Goal: Information Seeking & Learning: Learn about a topic

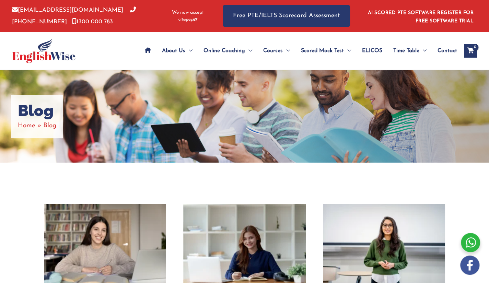
click at [262, 137] on div "Blog Home Blog" at bounding box center [244, 116] width 489 height 93
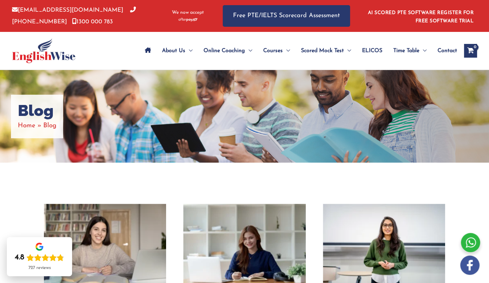
click at [401, 108] on div "Blog Home Blog" at bounding box center [244, 116] width 489 height 93
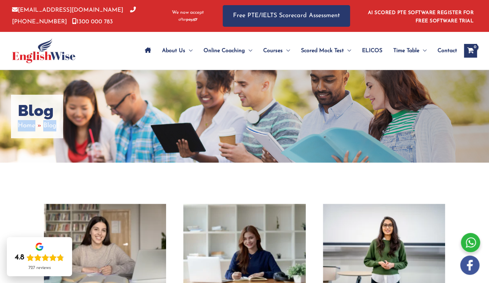
click at [401, 108] on div "Blog Home Blog" at bounding box center [244, 116] width 489 height 93
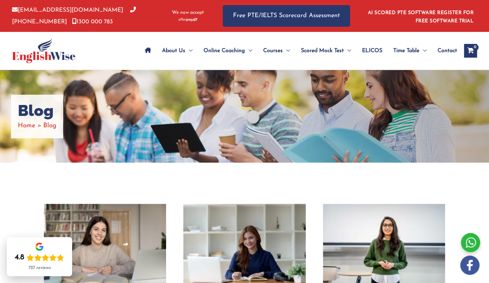
click at [401, 108] on div "Blog Home Blog" at bounding box center [244, 116] width 489 height 93
click at [366, 90] on div "Blog Home Blog" at bounding box center [244, 116] width 489 height 93
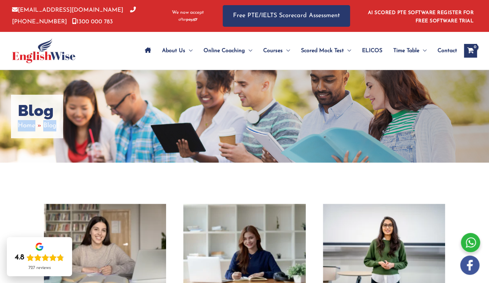
click at [366, 90] on div "Blog Home Blog" at bounding box center [244, 116] width 489 height 93
click at [368, 103] on div "Blog Home Blog" at bounding box center [244, 116] width 489 height 93
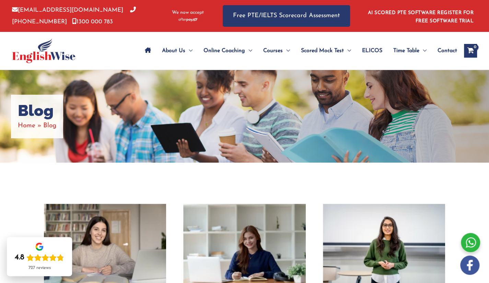
click at [368, 103] on div "Blog Home Blog" at bounding box center [244, 116] width 489 height 93
click at [368, 105] on div "Blog Home Blog" at bounding box center [244, 116] width 489 height 93
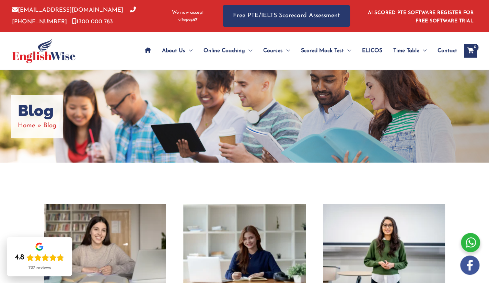
click at [368, 105] on div "Blog Home Blog" at bounding box center [244, 116] width 489 height 93
click at [369, 106] on div "Blog Home Blog" at bounding box center [244, 116] width 489 height 93
click at [370, 107] on div "Blog Home Blog" at bounding box center [244, 116] width 489 height 93
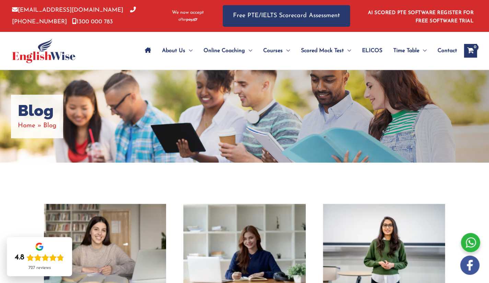
click at [371, 108] on div "Blog Home Blog" at bounding box center [244, 116] width 489 height 93
click at [371, 109] on div "Blog Home Blog" at bounding box center [244, 116] width 489 height 93
click at [372, 111] on div "Blog Home Blog" at bounding box center [244, 116] width 489 height 93
click at [373, 111] on div "Blog Home Blog" at bounding box center [244, 116] width 489 height 93
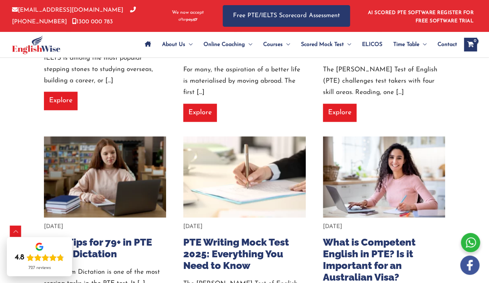
scroll to position [743, 0]
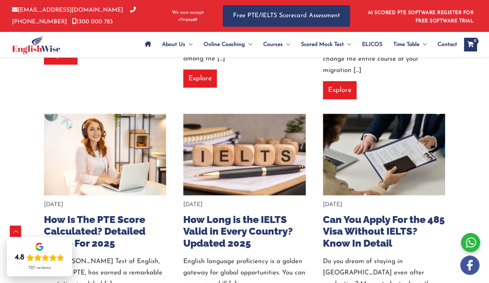
click at [113, 44] on div "About Us Menu Toggle Our Story Testimonials Online Coaching Menu Toggle Online …" at bounding box center [292, 44] width 370 height 25
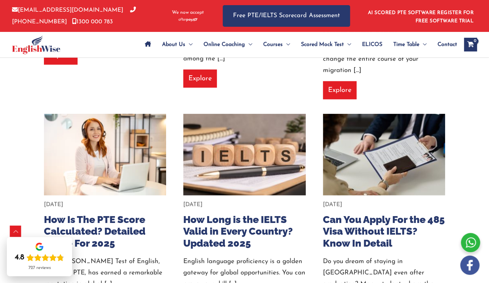
click at [113, 44] on div "About Us Menu Toggle Our Story Testimonials Online Coaching Menu Toggle Online …" at bounding box center [292, 44] width 370 height 25
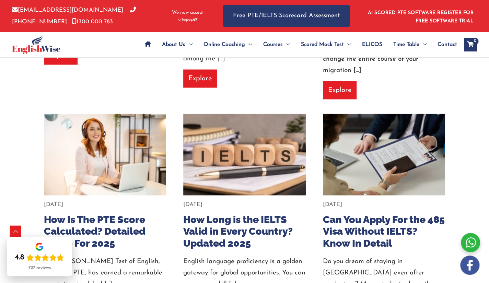
click at [113, 44] on div "About Us Menu Toggle Our Story Testimonials Online Coaching Menu Toggle Online …" at bounding box center [292, 44] width 370 height 25
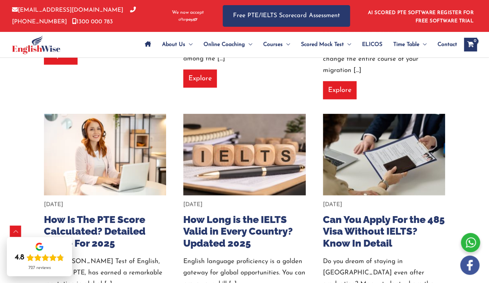
click at [113, 44] on div "About Us Menu Toggle Our Story Testimonials Online Coaching Menu Toggle Online …" at bounding box center [292, 44] width 370 height 25
click at [113, 45] on div "About Us Menu Toggle Our Story Testimonials Online Coaching Menu Toggle Online …" at bounding box center [292, 44] width 370 height 25
click at [114, 47] on div "About Us Menu Toggle Our Story Testimonials Online Coaching Menu Toggle Online …" at bounding box center [292, 44] width 370 height 25
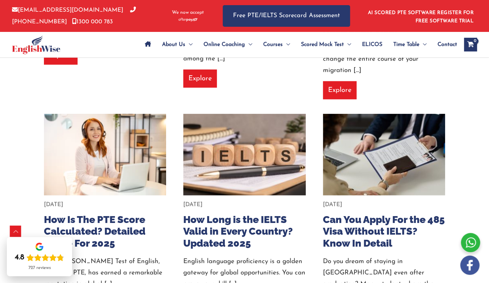
click at [114, 47] on div "About Us Menu Toggle Our Story Testimonials Online Coaching Menu Toggle Online …" at bounding box center [292, 44] width 370 height 25
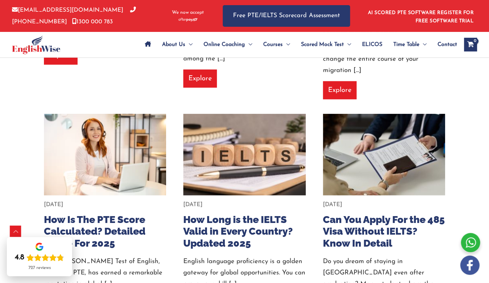
click at [114, 47] on div "About Us Menu Toggle Our Story Testimonials Online Coaching Menu Toggle Online …" at bounding box center [292, 44] width 370 height 25
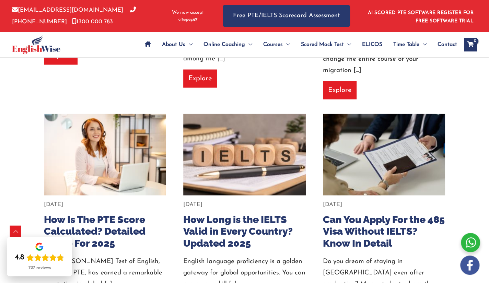
click at [114, 47] on div "About Us Menu Toggle Our Story Testimonials Online Coaching Menu Toggle Online …" at bounding box center [292, 44] width 370 height 25
click at [114, 48] on div "About Us Menu Toggle Our Story Testimonials Online Coaching Menu Toggle Online …" at bounding box center [292, 44] width 370 height 25
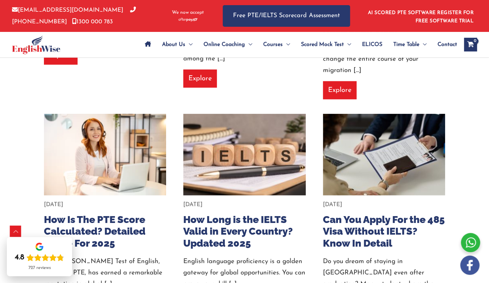
click at [114, 48] on div "About Us Menu Toggle Our Story Testimonials Online Coaching Menu Toggle Online …" at bounding box center [292, 44] width 370 height 25
click at [115, 49] on div "About Us Menu Toggle Our Story Testimonials Online Coaching Menu Toggle Online …" at bounding box center [292, 44] width 370 height 25
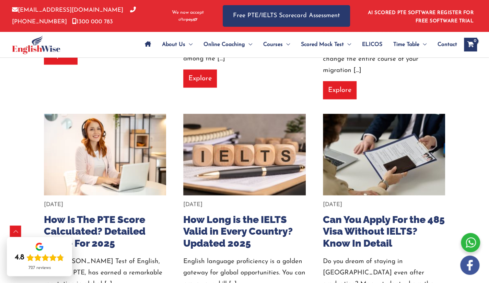
click at [115, 49] on div "About Us Menu Toggle Our Story Testimonials Online Coaching Menu Toggle Online …" at bounding box center [292, 44] width 370 height 25
click at [115, 51] on div "About Us Menu Toggle Our Story Testimonials Online Coaching Menu Toggle Online …" at bounding box center [292, 44] width 370 height 25
click at [116, 53] on div "About Us Menu Toggle Our Story Testimonials Online Coaching Menu Toggle Online …" at bounding box center [292, 44] width 370 height 25
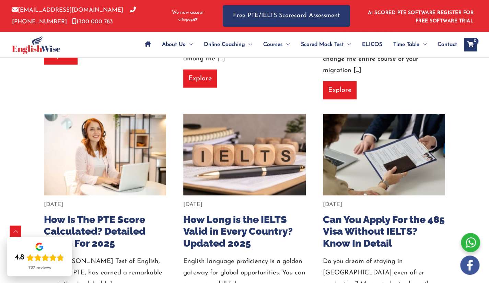
click at [116, 53] on div "About Us Menu Toggle Our Story Testimonials Online Coaching Menu Toggle Online …" at bounding box center [292, 44] width 370 height 25
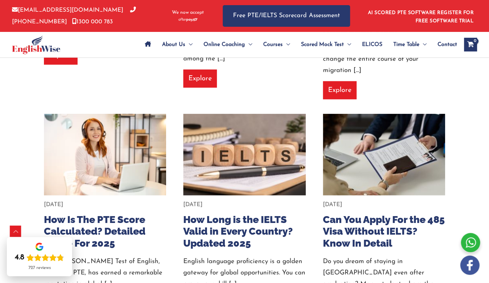
click at [116, 53] on div "About Us Menu Toggle Our Story Testimonials Online Coaching Menu Toggle Online …" at bounding box center [292, 44] width 370 height 25
